Goal: Task Accomplishment & Management: Use online tool/utility

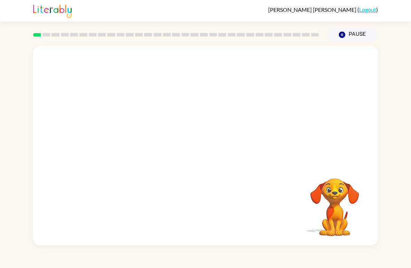
click at [350, 208] on video "Your browser must support playing .mp4 files to use Literably. Please try using…" at bounding box center [335, 203] width 70 height 70
click at [344, 193] on video "Your browser must support playing .mp4 files to use Literably. Please try using…" at bounding box center [335, 203] width 70 height 70
click at [125, 91] on video "Your browser must support playing .mp4 files to use Literably. Please try using…" at bounding box center [205, 105] width 345 height 118
click at [124, 138] on video "Your browser must support playing .mp4 files to use Literably. Please try using…" at bounding box center [205, 105] width 345 height 118
click at [117, 148] on video "Your browser must support playing .mp4 files to use Literably. Please try using…" at bounding box center [205, 105] width 345 height 118
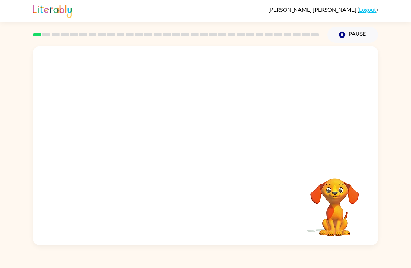
click at [121, 130] on video "Your browser must support playing .mp4 files to use Literably. Please try using…" at bounding box center [205, 105] width 345 height 118
click at [361, 139] on video "Your browser must support playing .mp4 files to use Literably. Please try using…" at bounding box center [205, 105] width 345 height 118
click at [336, 152] on video "Your browser must support playing .mp4 files to use Literably. Please try using…" at bounding box center [205, 105] width 345 height 118
click at [336, 157] on video "Your browser must support playing .mp4 files to use Literably. Please try using…" at bounding box center [205, 105] width 345 height 118
click at [342, 167] on div "Your browser must support playing .mp4 files to use Literably. Please try using…" at bounding box center [205, 146] width 345 height 200
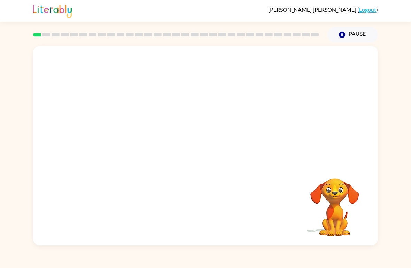
click at [307, 83] on video "Your browser must support playing .mp4 files to use Literably. Please try using…" at bounding box center [205, 105] width 345 height 118
click at [231, 117] on div at bounding box center [205, 146] width 345 height 200
click at [234, 122] on div at bounding box center [205, 146] width 345 height 200
click at [243, 117] on div at bounding box center [205, 146] width 345 height 200
click at [191, 139] on button "button" at bounding box center [205, 149] width 45 height 25
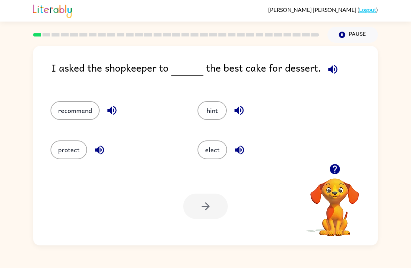
click at [356, 32] on button "Pause Pause" at bounding box center [352, 35] width 50 height 16
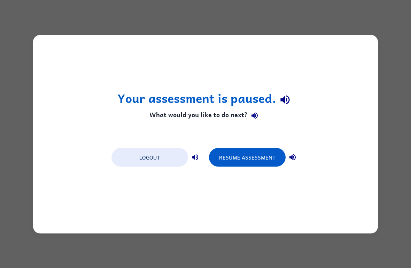
click at [271, 252] on div "Your assessment is paused. What would you like to do next? Logout Resume Assess…" at bounding box center [205, 134] width 411 height 268
click at [252, 154] on button "Resume Assessment" at bounding box center [247, 157] width 77 height 19
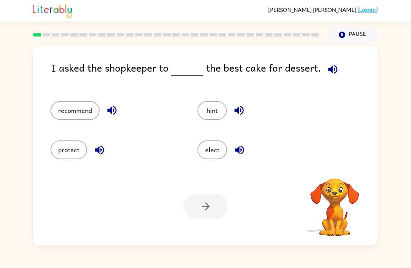
click at [355, 25] on div "Pause Pause" at bounding box center [352, 35] width 59 height 24
click at [355, 24] on div "Pause Pause" at bounding box center [352, 35] width 59 height 24
click at [365, 36] on button "Pause Pause" at bounding box center [352, 35] width 50 height 16
click at [373, 36] on button "Pause Pause" at bounding box center [352, 35] width 50 height 16
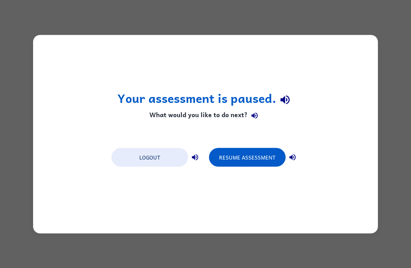
click at [126, 161] on button "Logout" at bounding box center [149, 157] width 77 height 19
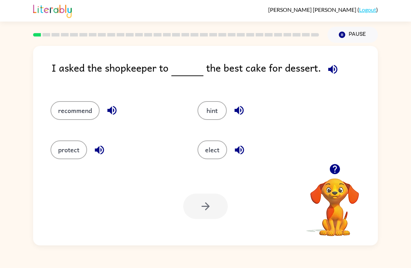
click at [62, 126] on div "recommend" at bounding box center [110, 107] width 147 height 39
click at [60, 128] on div "protect" at bounding box center [110, 146] width 147 height 39
click at [63, 112] on button "recommend" at bounding box center [74, 110] width 49 height 19
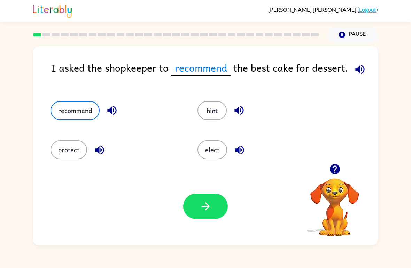
click at [213, 214] on button "button" at bounding box center [205, 206] width 45 height 25
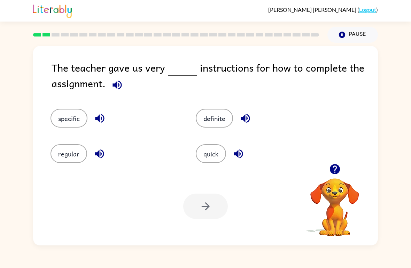
click at [56, 125] on button "specific" at bounding box center [68, 118] width 37 height 19
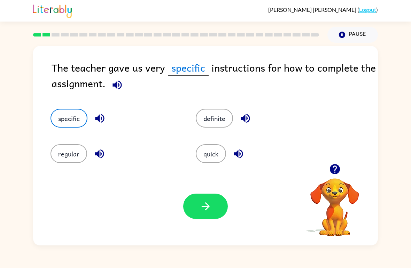
click at [222, 215] on button "button" at bounding box center [205, 206] width 45 height 25
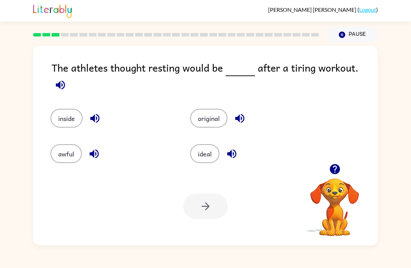
click at [66, 144] on button "awful" at bounding box center [65, 153] width 31 height 19
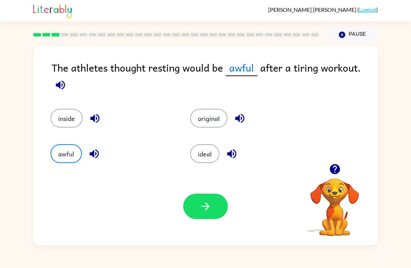
click at [190, 202] on button "button" at bounding box center [205, 206] width 45 height 25
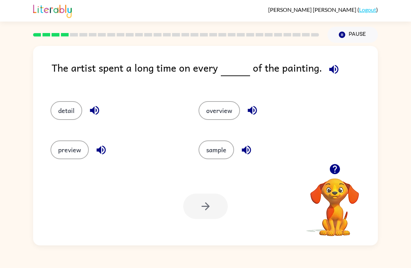
click at [62, 120] on button "detail" at bounding box center [66, 110] width 32 height 19
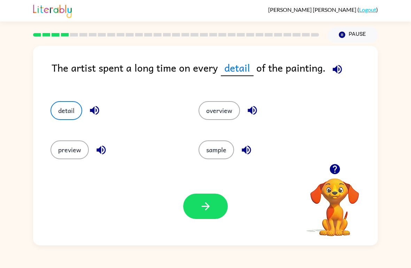
click at [210, 195] on button "button" at bounding box center [205, 206] width 45 height 25
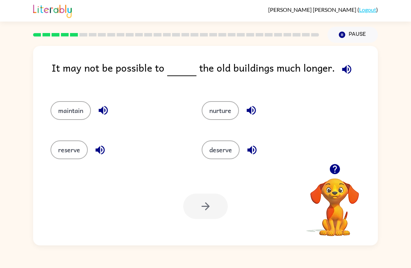
click at [59, 116] on button "maintain" at bounding box center [70, 110] width 40 height 19
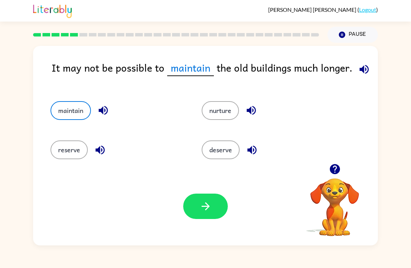
click at [229, 154] on button "deserve" at bounding box center [221, 150] width 38 height 19
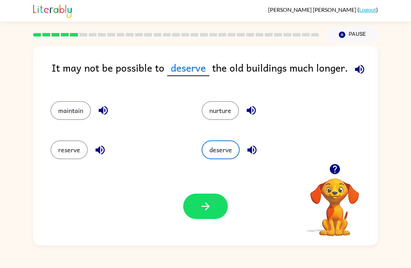
click at [231, 109] on button "nurture" at bounding box center [220, 110] width 37 height 19
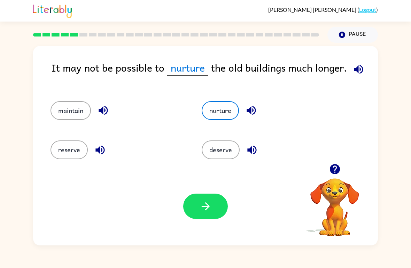
click at [55, 157] on button "reserve" at bounding box center [68, 150] width 37 height 19
click at [220, 207] on button "button" at bounding box center [205, 206] width 45 height 25
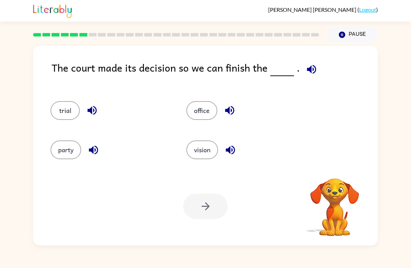
click at [49, 81] on div "The court made its decision so we can finish the . trial office party vision Yo…" at bounding box center [205, 146] width 345 height 200
click at [87, 82] on div "The court made its decision so we can finish the ." at bounding box center [215, 74] width 326 height 28
click at [108, 82] on div "The court made its decision so we can finish the ." at bounding box center [215, 74] width 326 height 28
click at [62, 73] on div "The court made its decision so we can finish the ." at bounding box center [215, 74] width 326 height 28
click at [85, 80] on div "The court made its decision so we can finish the ." at bounding box center [215, 74] width 326 height 28
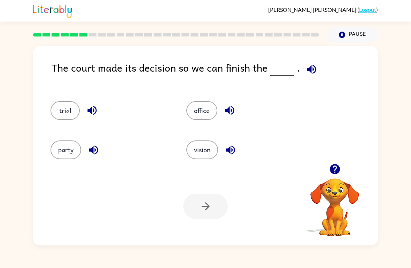
click at [113, 86] on div "The court made its decision so we can finish the ." at bounding box center [215, 74] width 326 height 28
click at [124, 86] on div "The court made its decision so we can finish the ." at bounding box center [215, 74] width 326 height 28
click at [145, 83] on div "The court made its decision so we can finish the ." at bounding box center [215, 74] width 326 height 28
click at [72, 141] on button "party" at bounding box center [65, 150] width 31 height 19
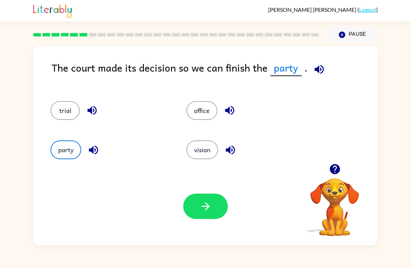
click at [71, 149] on button "party" at bounding box center [65, 150] width 31 height 19
click at [210, 203] on icon "button" at bounding box center [205, 207] width 12 height 12
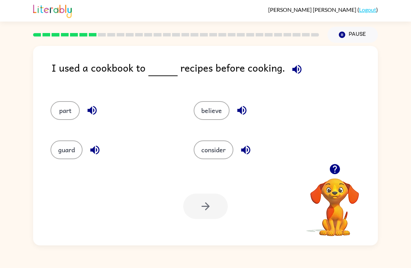
click at [62, 146] on button "guard" at bounding box center [66, 150] width 32 height 19
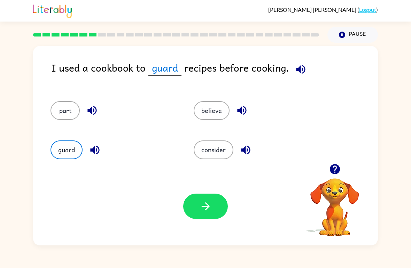
click at [216, 151] on button "consider" at bounding box center [214, 150] width 40 height 19
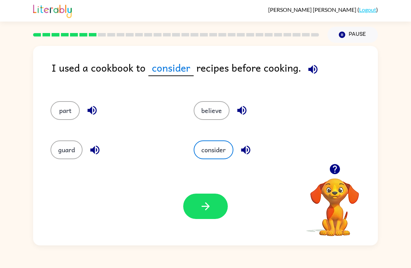
click at [209, 120] on button "believe" at bounding box center [212, 110] width 36 height 19
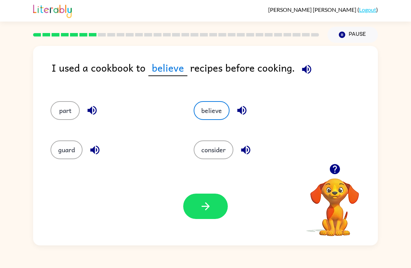
click at [205, 202] on icon "button" at bounding box center [205, 207] width 12 height 12
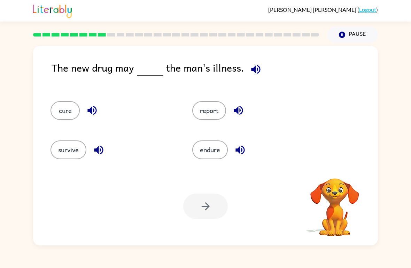
click at [55, 86] on div "The new drug may the man's illness." at bounding box center [215, 74] width 326 height 28
click at [100, 90] on div "cure" at bounding box center [108, 107] width 142 height 39
click at [219, 111] on button "report" at bounding box center [209, 110] width 34 height 19
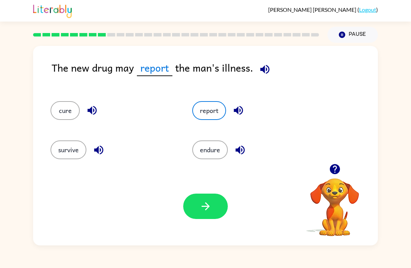
click at [212, 202] on button "button" at bounding box center [205, 206] width 45 height 25
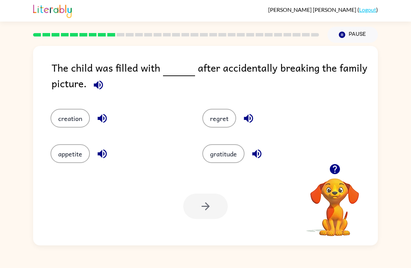
click at [71, 156] on button "appetite" at bounding box center [69, 153] width 39 height 19
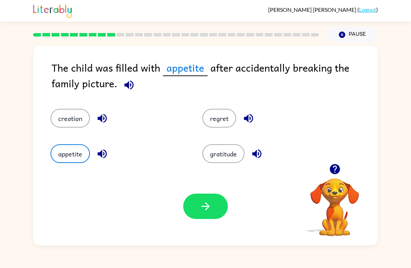
click at [89, 139] on div "appetite" at bounding box center [113, 149] width 152 height 36
click at [202, 213] on button "button" at bounding box center [205, 206] width 45 height 25
click at [203, 202] on div at bounding box center [205, 206] width 45 height 25
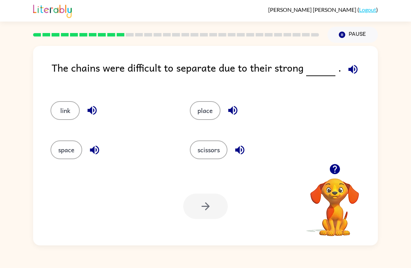
click at [66, 115] on button "link" at bounding box center [64, 110] width 29 height 19
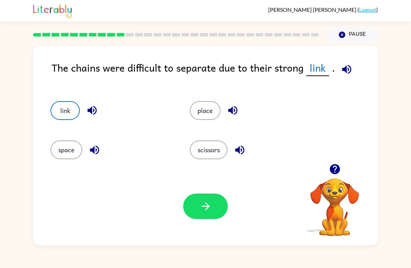
click at [186, 223] on div "Your browser must support playing .mp4 files to use Literably. Please try using…" at bounding box center [205, 206] width 345 height 78
click at [204, 198] on button "button" at bounding box center [205, 206] width 45 height 25
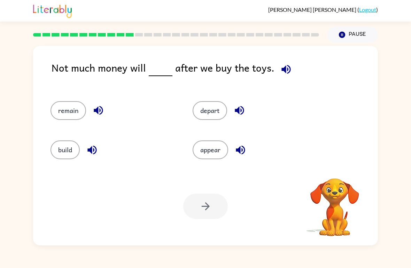
click at [210, 226] on div "Your browser must support playing .mp4 files to use Literably. Please try using…" at bounding box center [205, 206] width 345 height 78
click at [227, 124] on div "depart" at bounding box center [250, 107] width 142 height 39
click at [206, 112] on button "depart" at bounding box center [210, 110] width 34 height 19
click at [205, 112] on button "depart" at bounding box center [210, 110] width 34 height 19
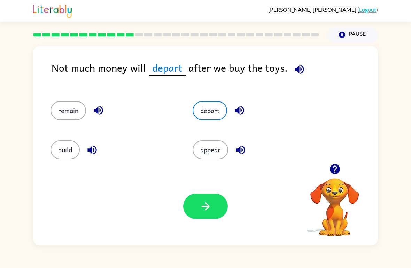
click at [206, 214] on button "button" at bounding box center [205, 206] width 45 height 25
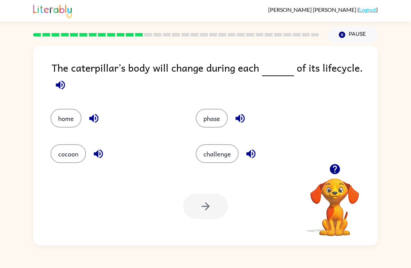
click at [73, 157] on button "cocoon" at bounding box center [68, 153] width 36 height 19
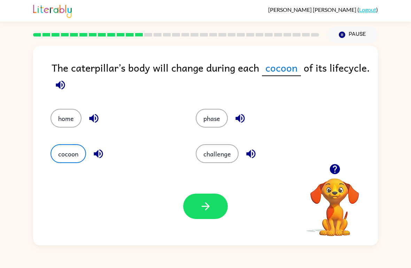
click at [39, 108] on div "home" at bounding box center [109, 114] width 145 height 36
click at [62, 114] on button "home" at bounding box center [65, 118] width 31 height 19
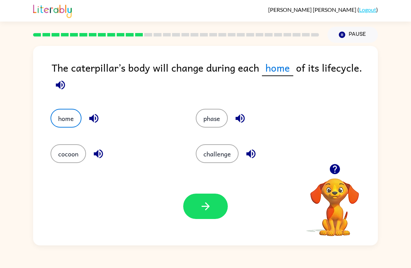
click at [203, 145] on button "challenge" at bounding box center [217, 153] width 43 height 19
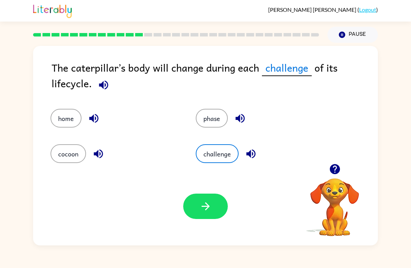
click at [218, 161] on button "challenge" at bounding box center [217, 153] width 43 height 19
click at [198, 206] on button "button" at bounding box center [205, 206] width 45 height 25
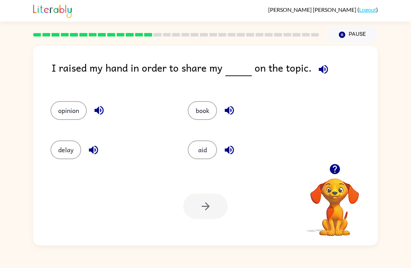
click at [64, 114] on button "opinion" at bounding box center [68, 110] width 36 height 19
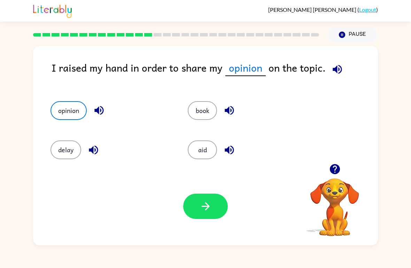
click at [203, 196] on button "button" at bounding box center [205, 206] width 45 height 25
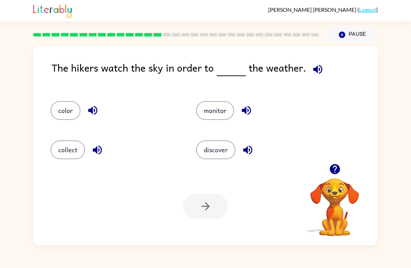
click at [221, 156] on button "discover" at bounding box center [215, 150] width 39 height 19
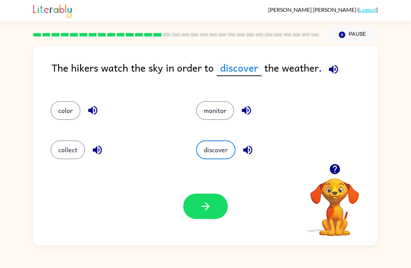
click at [212, 219] on button "button" at bounding box center [205, 206] width 45 height 25
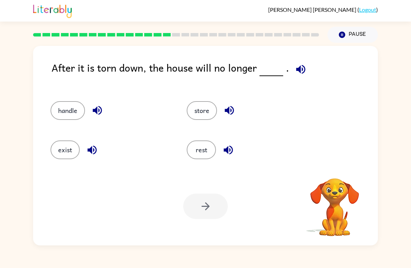
click at [84, 162] on div "exist" at bounding box center [105, 146] width 136 height 39
click at [66, 156] on button "exist" at bounding box center [64, 150] width 29 height 19
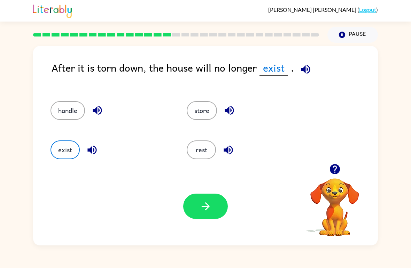
click at [209, 205] on icon "button" at bounding box center [205, 207] width 12 height 12
click at [209, 205] on div at bounding box center [205, 206] width 45 height 25
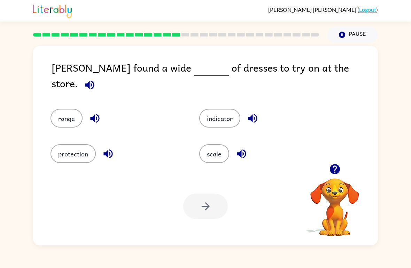
click at [85, 154] on button "protection" at bounding box center [72, 153] width 45 height 19
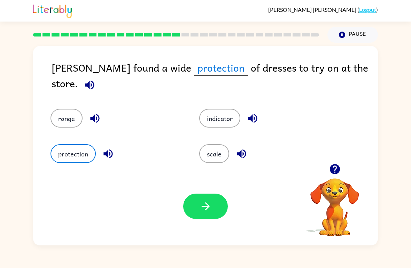
click at [223, 120] on button "indicator" at bounding box center [219, 118] width 41 height 19
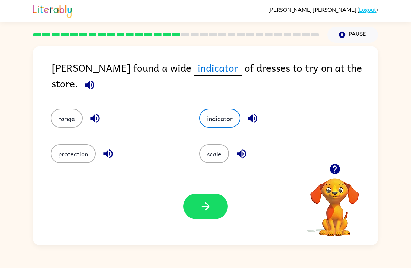
click at [222, 155] on button "scale" at bounding box center [214, 153] width 30 height 19
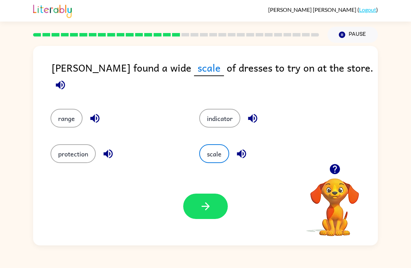
click at [211, 120] on button "indicator" at bounding box center [219, 118] width 41 height 19
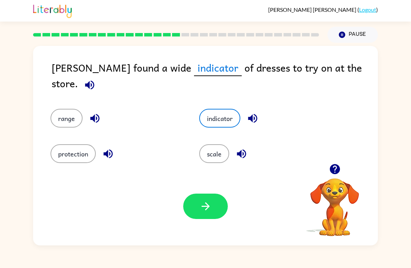
click at [221, 193] on div "Your browser must support playing .mp4 files to use Literably. Please try using…" at bounding box center [205, 206] width 345 height 78
click at [213, 207] on button "button" at bounding box center [205, 206] width 45 height 25
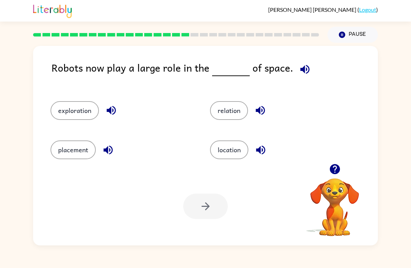
click at [81, 118] on button "exploration" at bounding box center [74, 110] width 48 height 19
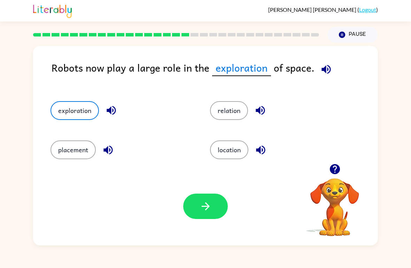
click at [71, 155] on button "placement" at bounding box center [72, 150] width 45 height 19
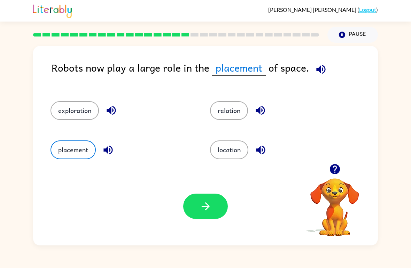
click at [68, 107] on button "exploration" at bounding box center [74, 110] width 48 height 19
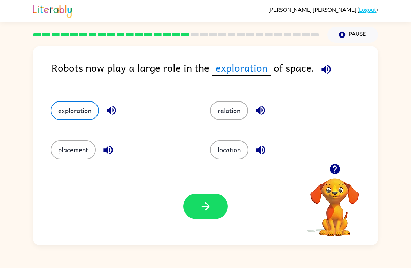
click at [65, 153] on button "placement" at bounding box center [72, 150] width 45 height 19
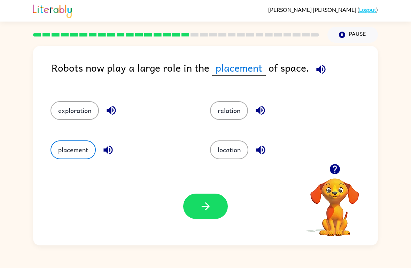
click at [84, 118] on button "exploration" at bounding box center [74, 110] width 48 height 19
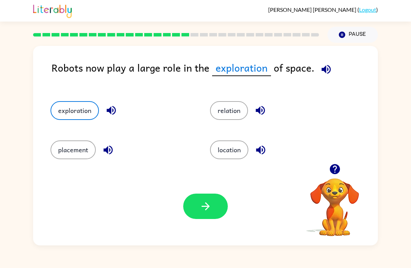
click at [194, 198] on button "button" at bounding box center [205, 206] width 45 height 25
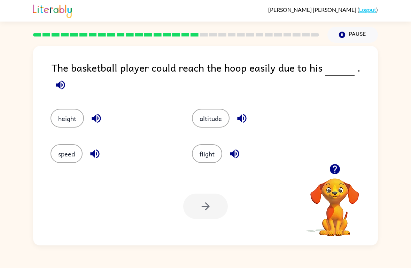
click at [68, 116] on button "height" at bounding box center [66, 118] width 33 height 19
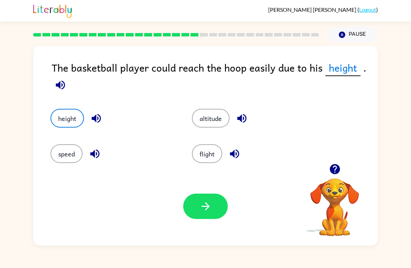
click at [203, 214] on button "button" at bounding box center [205, 206] width 45 height 25
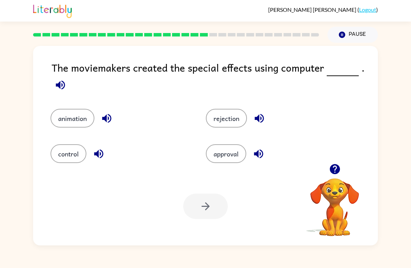
click at [70, 116] on button "animation" at bounding box center [72, 118] width 44 height 19
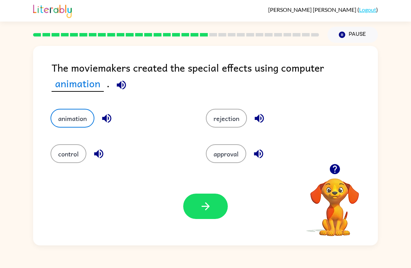
click at [205, 216] on button "button" at bounding box center [205, 206] width 45 height 25
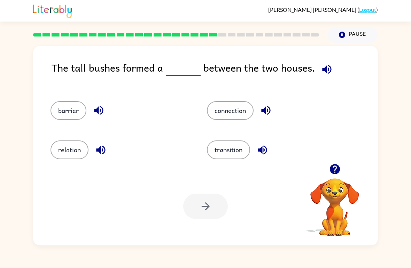
click at [232, 96] on div "connection" at bounding box center [272, 107] width 156 height 39
click at [241, 106] on button "connection" at bounding box center [230, 110] width 47 height 19
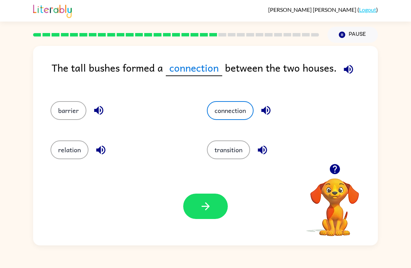
click at [194, 228] on div "Your browser must support playing .mp4 files to use Literably. Please try using…" at bounding box center [205, 206] width 345 height 78
click at [209, 210] on icon "button" at bounding box center [205, 207] width 12 height 12
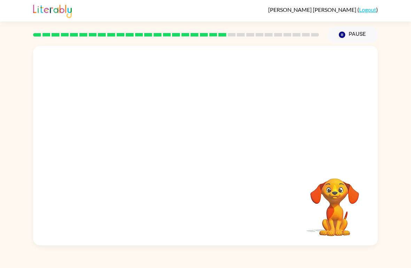
click at [142, 133] on video "Your browser must support playing .mp4 files to use Literably. Please try using…" at bounding box center [205, 105] width 345 height 118
click at [144, 141] on video "Your browser must support playing .mp4 files to use Literably. Please try using…" at bounding box center [205, 105] width 345 height 118
click at [210, 159] on div "Your browser must support playing .mp4 files to use Literably. Please try using…" at bounding box center [205, 146] width 345 height 200
click at [220, 144] on button "button" at bounding box center [205, 149] width 45 height 25
click at [219, 144] on div at bounding box center [205, 149] width 45 height 25
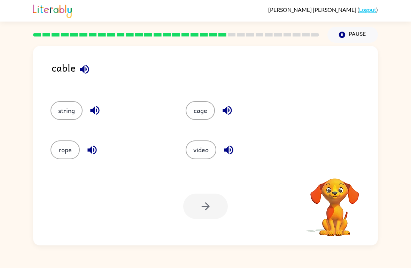
click at [196, 110] on button "cage" at bounding box center [200, 110] width 29 height 19
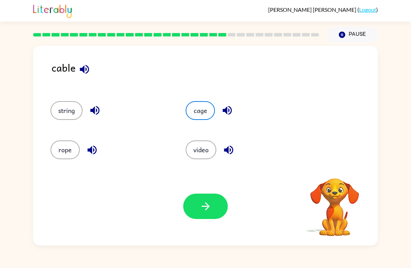
click at [199, 196] on button "button" at bounding box center [205, 206] width 45 height 25
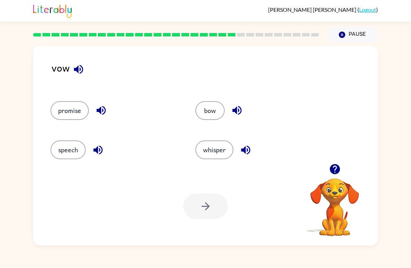
click at [72, 159] on button "speech" at bounding box center [67, 150] width 35 height 19
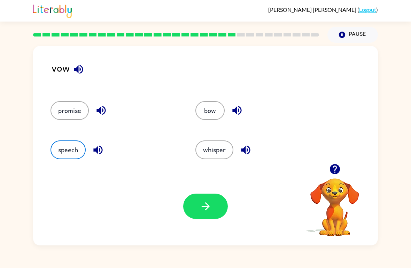
click at [222, 159] on button "whisper" at bounding box center [214, 150] width 38 height 19
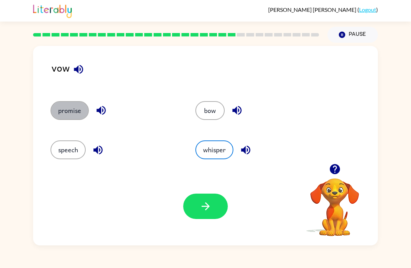
click at [71, 108] on button "promise" at bounding box center [69, 110] width 38 height 19
click at [206, 211] on icon "button" at bounding box center [205, 207] width 8 height 8
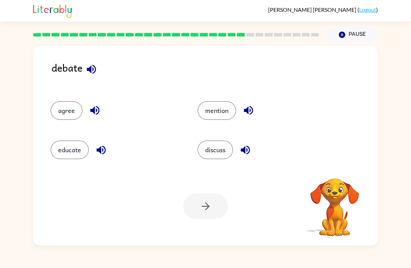
click at [73, 138] on div "educate" at bounding box center [110, 146] width 147 height 39
click at [212, 104] on button "mention" at bounding box center [216, 110] width 39 height 19
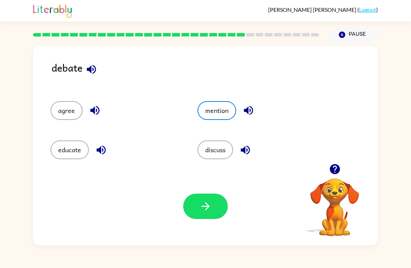
click at [217, 208] on button "button" at bounding box center [205, 206] width 45 height 25
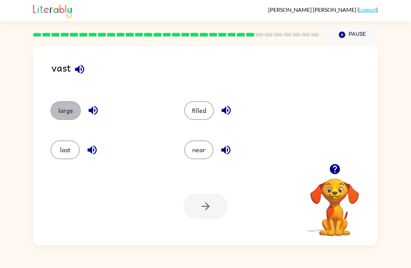
click at [73, 114] on button "large" at bounding box center [65, 110] width 30 height 19
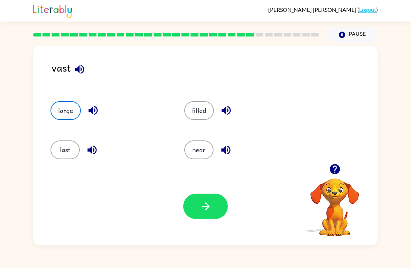
click at [206, 204] on icon "button" at bounding box center [205, 207] width 8 height 8
click at [206, 204] on div at bounding box center [205, 206] width 45 height 25
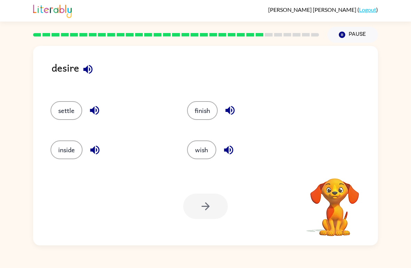
click at [201, 111] on button "finish" at bounding box center [202, 110] width 31 height 19
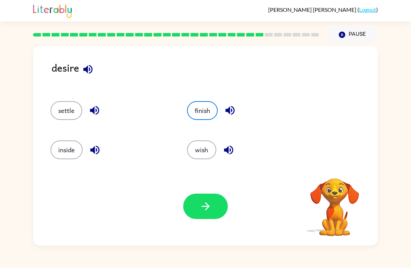
click at [186, 198] on button "button" at bounding box center [205, 206] width 45 height 25
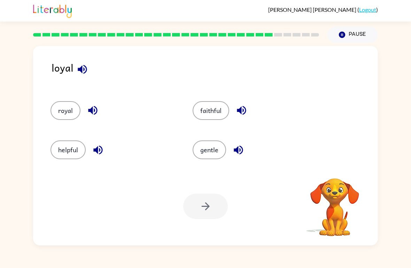
click at [64, 119] on button "royal" at bounding box center [65, 110] width 30 height 19
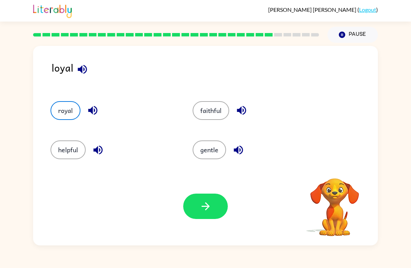
click at [72, 146] on button "helpful" at bounding box center [67, 150] width 35 height 19
click at [223, 155] on button "gentle" at bounding box center [209, 150] width 33 height 19
click at [204, 216] on button "button" at bounding box center [205, 206] width 45 height 25
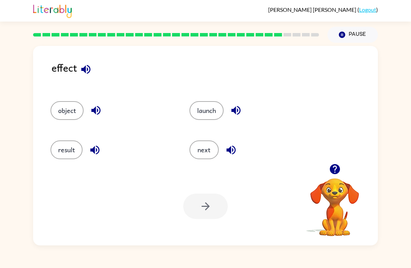
click at [64, 145] on button "result" at bounding box center [66, 150] width 32 height 19
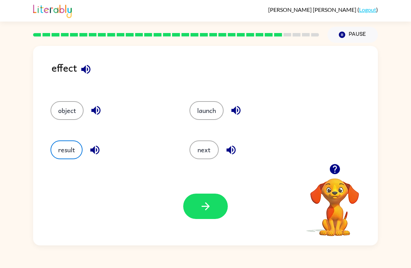
click at [211, 207] on icon "button" at bounding box center [205, 207] width 12 height 12
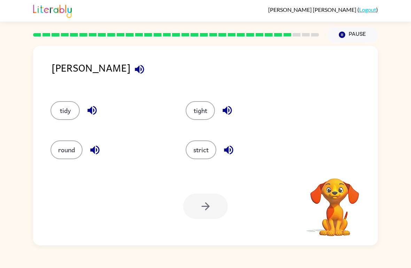
click at [194, 114] on button "tight" at bounding box center [200, 110] width 29 height 19
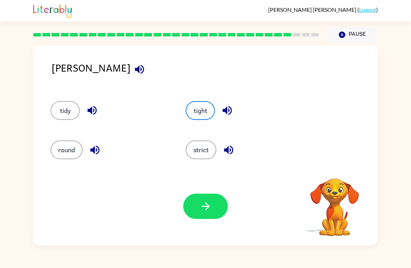
click at [217, 215] on button "button" at bounding box center [205, 206] width 45 height 25
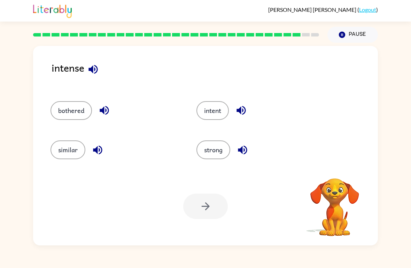
click at [209, 113] on button "intent" at bounding box center [212, 110] width 32 height 19
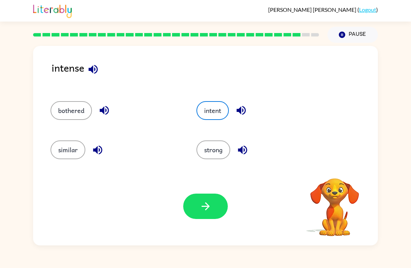
click at [200, 215] on button "button" at bounding box center [205, 206] width 45 height 25
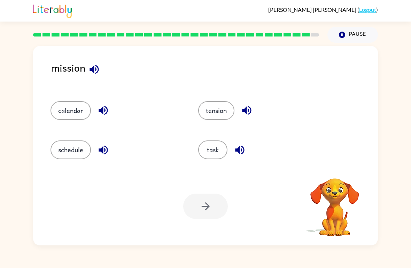
click at [209, 141] on button "task" at bounding box center [212, 150] width 29 height 19
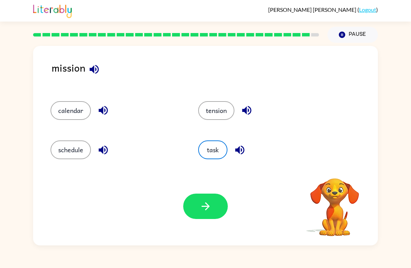
click at [205, 212] on icon "button" at bounding box center [205, 207] width 12 height 12
